Goal: Task Accomplishment & Management: Manage account settings

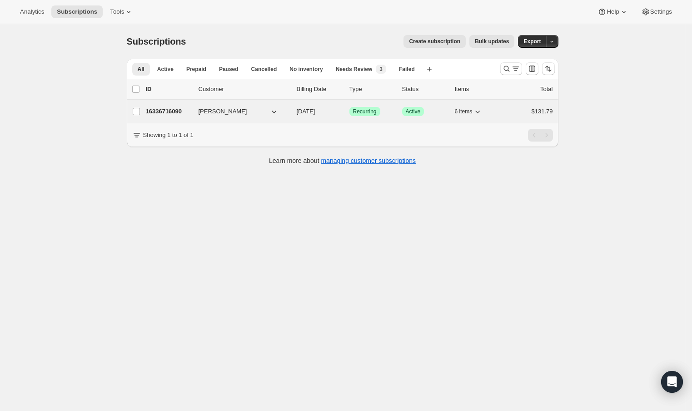
click at [169, 109] on p "16336716090" at bounding box center [168, 111] width 45 height 9
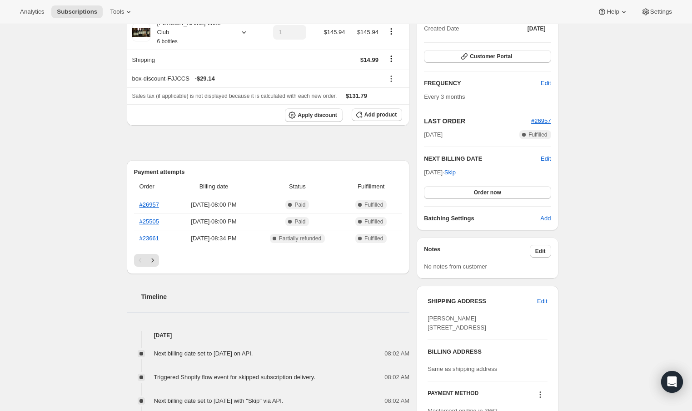
scroll to position [114, 0]
click at [546, 300] on span "Edit" at bounding box center [542, 299] width 10 height 9
select select "[GEOGRAPHIC_DATA]"
select select "CT"
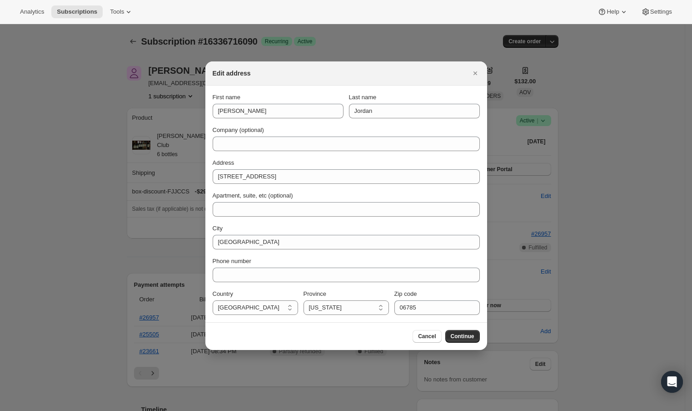
scroll to position [0, 0]
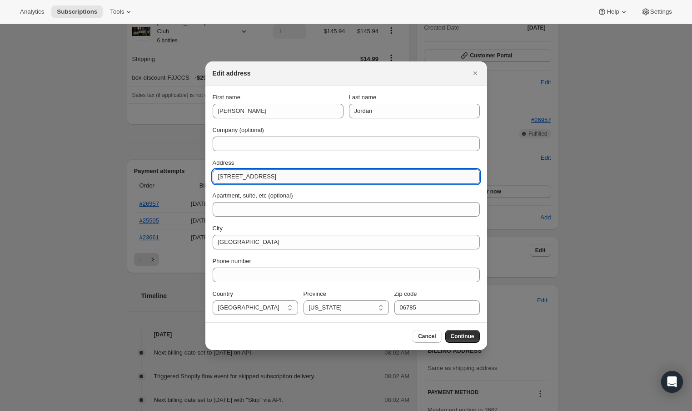
click at [301, 173] on input "[STREET_ADDRESS]" at bounding box center [346, 176] width 267 height 15
paste input "[STREET_ADDRESS]"
click at [327, 179] on input "[STREET_ADDRESS]" at bounding box center [346, 176] width 267 height 15
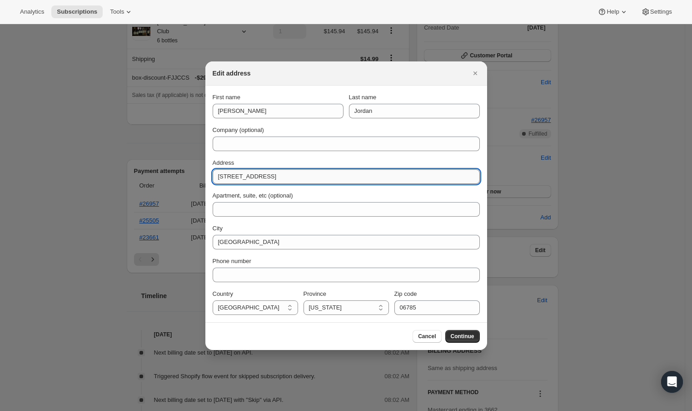
click at [327, 179] on input "[STREET_ADDRESS]" at bounding box center [346, 176] width 267 height 15
type input "[STREET_ADDRESS]"
click at [421, 311] on input "06785" at bounding box center [437, 307] width 85 height 15
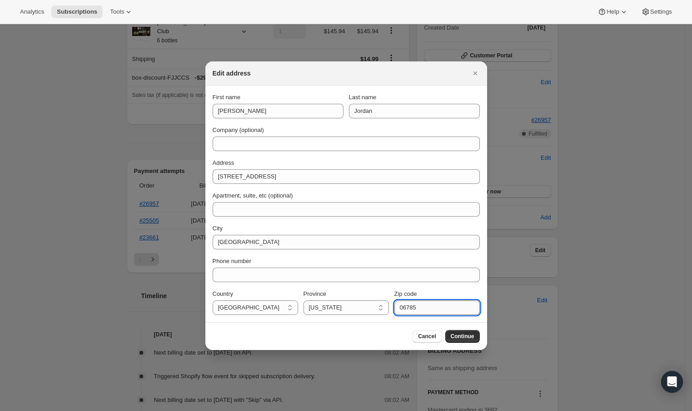
click at [421, 311] on input "06785" at bounding box center [437, 307] width 85 height 15
paste input "12106"
type input "12106"
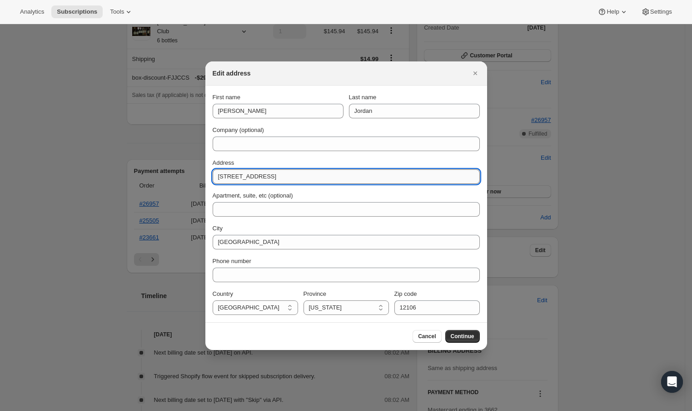
drag, startPoint x: 305, startPoint y: 174, endPoint x: 378, endPoint y: 178, distance: 73.7
click at [378, 178] on input "[STREET_ADDRESS]" at bounding box center [346, 176] width 267 height 15
type input "38 Kinderview Rd Kinderhook"
click at [314, 310] on select "[US_STATE] [US_STATE] [US_STATE] [US_STATE] [US_STATE] [US_STATE] [US_STATE] [U…" at bounding box center [346, 307] width 85 height 15
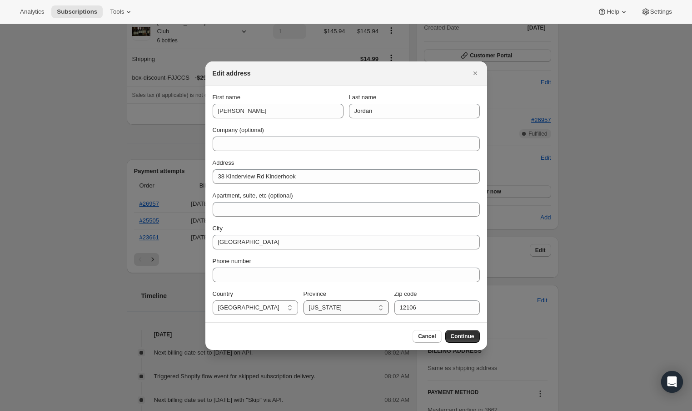
click at [317, 307] on select "[US_STATE] [US_STATE] [US_STATE] [US_STATE] [US_STATE] [US_STATE] [US_STATE] [U…" at bounding box center [346, 307] width 85 height 15
select select "NY"
click at [304, 300] on select "[US_STATE] [US_STATE] [US_STATE] [US_STATE] [US_STATE] [US_STATE] [US_STATE] [U…" at bounding box center [346, 307] width 85 height 15
click at [455, 335] on span "Continue" at bounding box center [463, 335] width 24 height 7
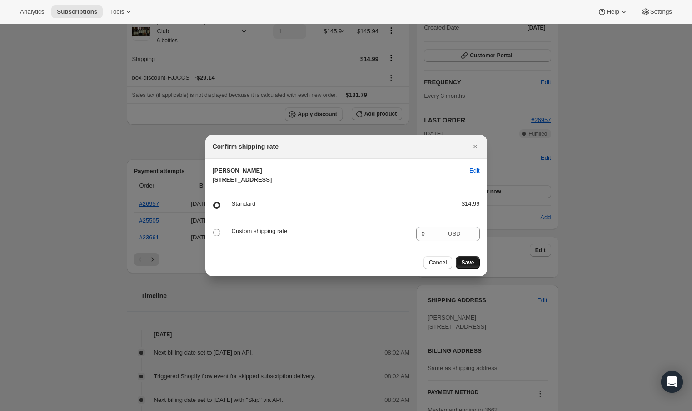
click at [467, 266] on span "Save" at bounding box center [467, 262] width 13 height 7
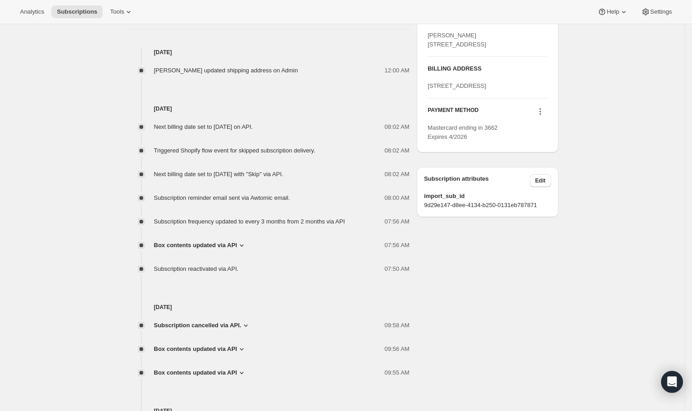
scroll to position [435, 0]
